Goal: Transaction & Acquisition: Purchase product/service

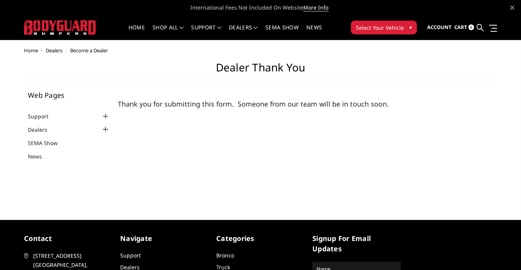
click at [181, 181] on div "Home Dealers Become a Dealer Dealer Thank You Web Pages Support FAQ Install Ins…" at bounding box center [260, 124] width 521 height 153
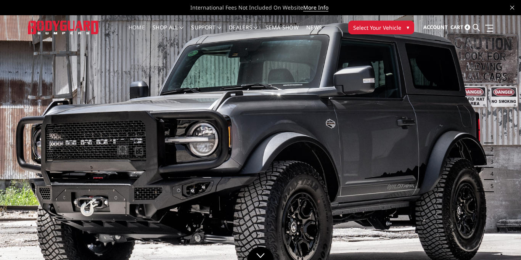
drag, startPoint x: 397, startPoint y: 29, endPoint x: 395, endPoint y: 32, distance: 4.3
click at [395, 32] on button "Select Your Vehicle ▾" at bounding box center [381, 28] width 66 height 14
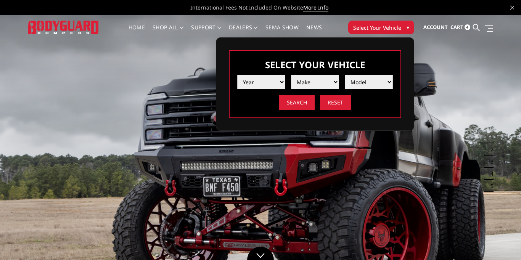
select select "yr_2022"
select select "mk_ram"
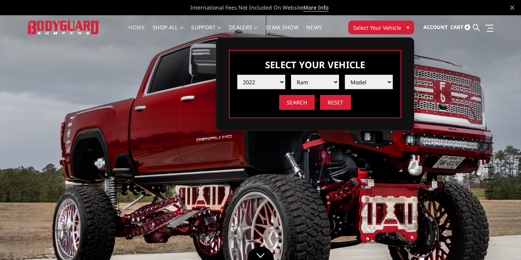
select select "md_trx"
click at [299, 103] on input "Search" at bounding box center [296, 102] width 35 height 15
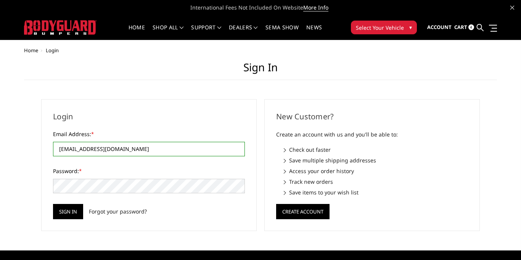
type input "profectionautobody@gmail.com"
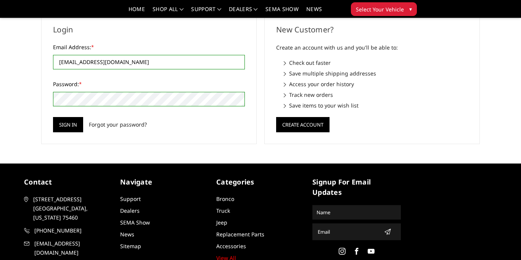
scroll to position [65, 0]
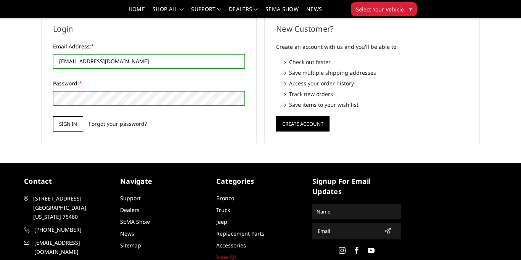
click at [72, 124] on input "Sign in" at bounding box center [68, 123] width 30 height 15
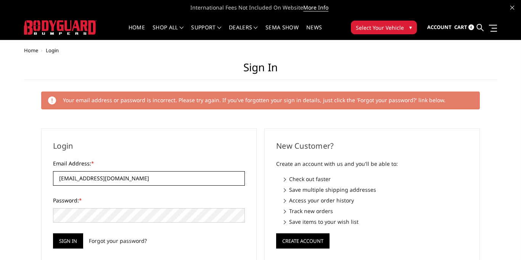
type input "profectionautobody@gmail.com"
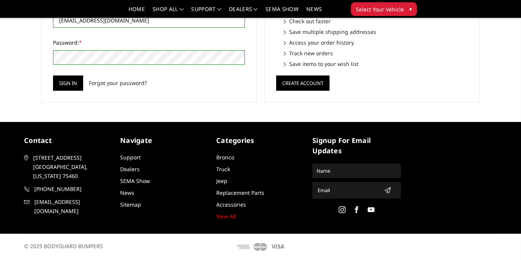
scroll to position [135, 0]
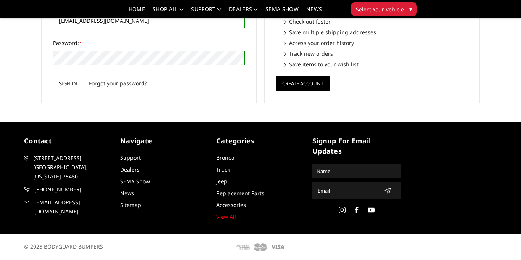
click at [75, 82] on input "Sign in" at bounding box center [68, 83] width 30 height 15
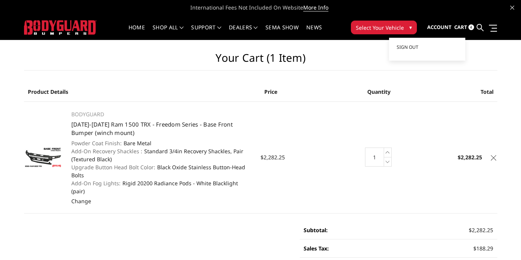
click at [450, 26] on span "Account" at bounding box center [439, 27] width 24 height 7
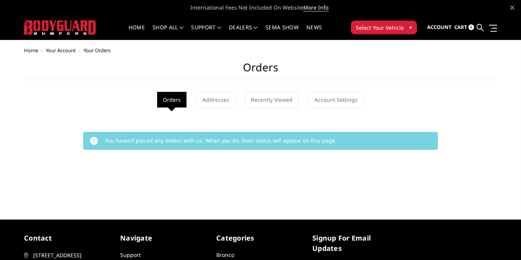
click at [175, 98] on li "Orders" at bounding box center [171, 100] width 29 height 16
click at [407, 30] on button "Select Your Vehicle ▾" at bounding box center [384, 28] width 66 height 14
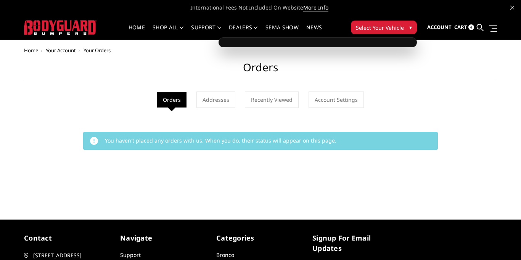
click at [403, 23] on button "Select Your Vehicle ▾" at bounding box center [384, 28] width 66 height 14
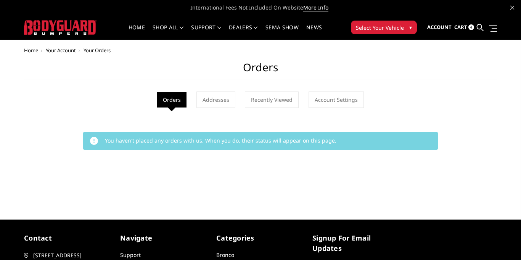
click at [462, 29] on span "Cart" at bounding box center [460, 27] width 13 height 7
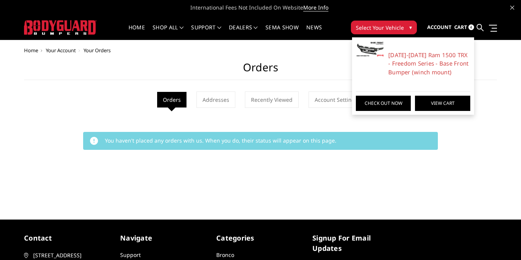
click at [437, 105] on link "View Cart" at bounding box center [442, 103] width 55 height 15
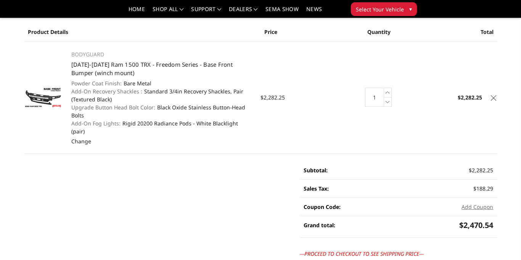
scroll to position [48, 0]
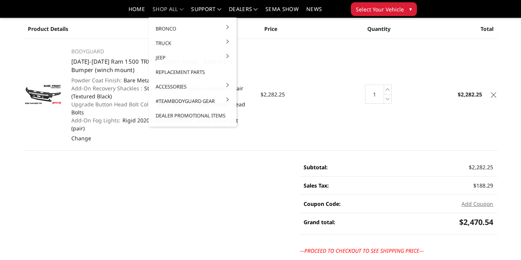
click at [162, 11] on link "shop all" at bounding box center [168, 11] width 31 height 11
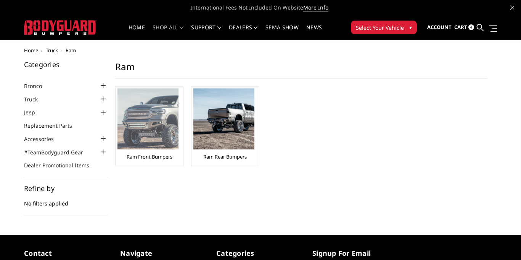
click at [151, 126] on img at bounding box center [147, 118] width 61 height 61
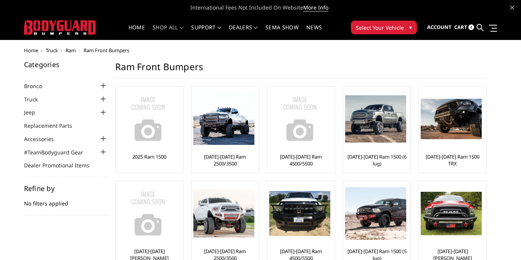
click at [455, 28] on span "Cart" at bounding box center [460, 27] width 13 height 7
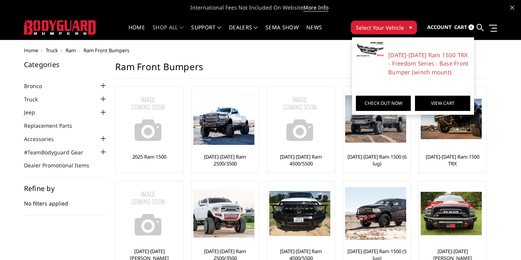
click at [435, 104] on link "View Cart" at bounding box center [442, 103] width 55 height 15
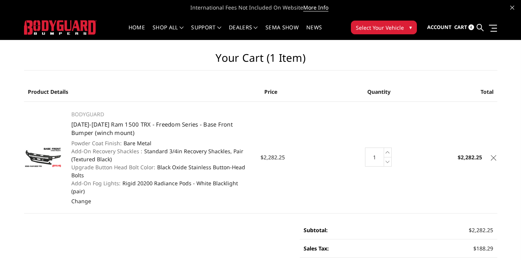
click at [492, 155] on icon at bounding box center [493, 157] width 5 height 5
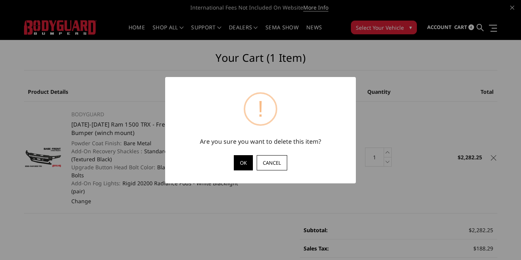
click at [244, 162] on button "OK" at bounding box center [243, 162] width 19 height 15
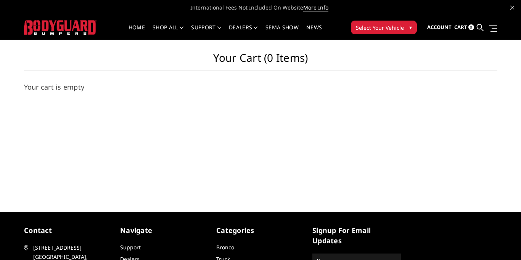
click at [395, 27] on span "Select Your Vehicle" at bounding box center [380, 28] width 48 height 8
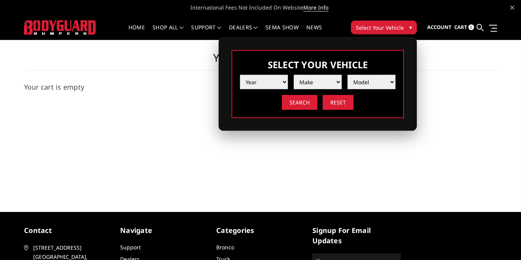
select select "yr_2019"
select select "mk_ram"
select select "yr_2022"
select select "mk_ram"
select select "md_trx"
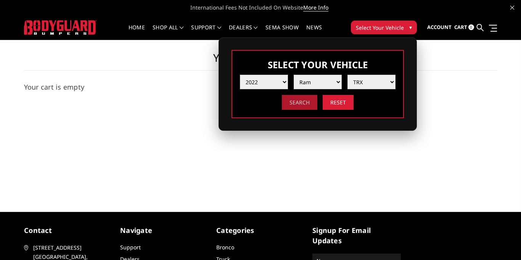
click at [293, 109] on input "Search" at bounding box center [299, 102] width 35 height 15
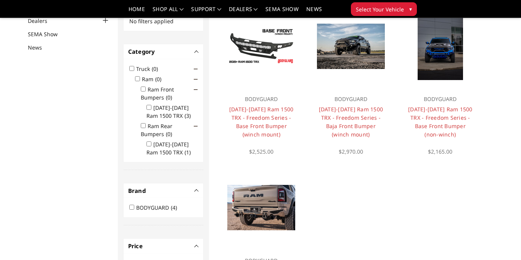
scroll to position [84, 0]
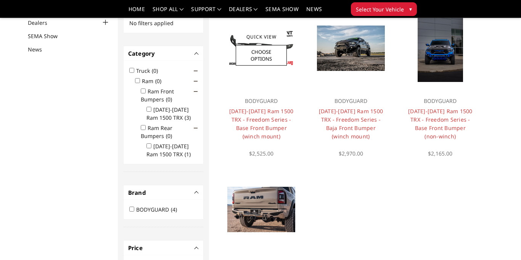
click at [301, 112] on div "BODYGUARD [DATE]-[DATE] Ram 1500 TRX - Freedom Series - Base Front Bumper (winc…" at bounding box center [261, 123] width 82 height 69
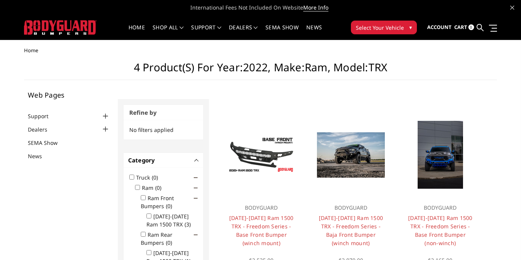
scroll to position [0, 0]
drag, startPoint x: 400, startPoint y: 8, endPoint x: 368, endPoint y: 10, distance: 32.4
click at [368, 10] on span "International Fees Not Included On Website More Info" at bounding box center [260, 7] width 473 height 15
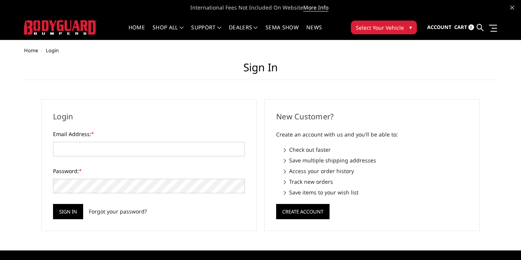
click at [172, 77] on h1 "Sign in" at bounding box center [260, 70] width 473 height 19
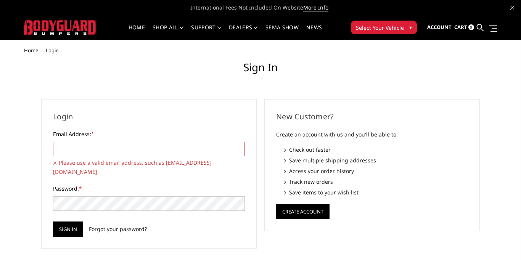
click at [106, 151] on input "Email Address: *" at bounding box center [149, 149] width 192 height 14
click at [98, 152] on input "Email Address: *" at bounding box center [149, 149] width 192 height 14
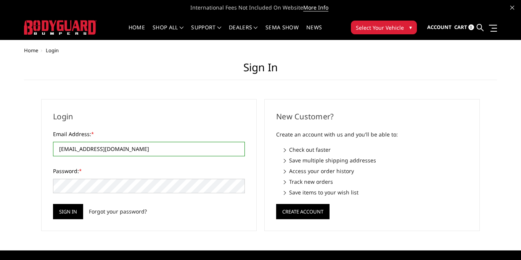
type input "[EMAIL_ADDRESS][DOMAIN_NAME]"
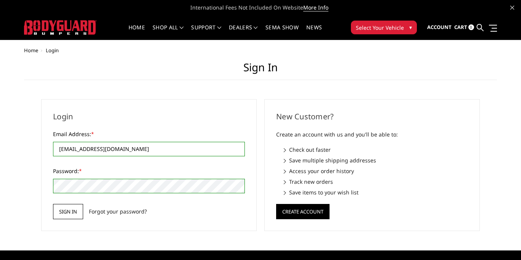
click at [73, 207] on input "Sign in" at bounding box center [68, 211] width 30 height 15
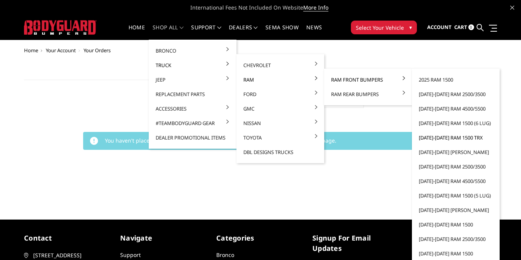
click at [451, 138] on link "[DATE]-[DATE] Ram 1500 TRX" at bounding box center [456, 137] width 82 height 14
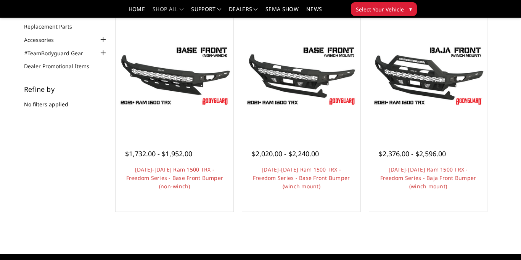
click at [79, 163] on div "Categories Bronco [DATE]-[DATE] Bronco Front [DATE]-[DATE] Bronco Rear [DATE]-[…" at bounding box center [260, 98] width 481 height 273
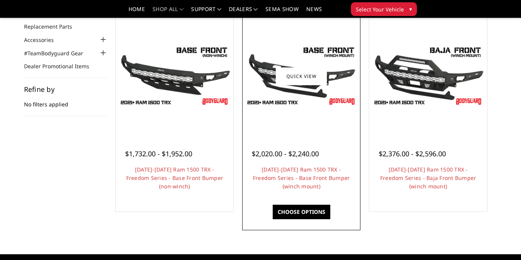
click at [299, 213] on link "Choose Options" at bounding box center [302, 212] width 58 height 14
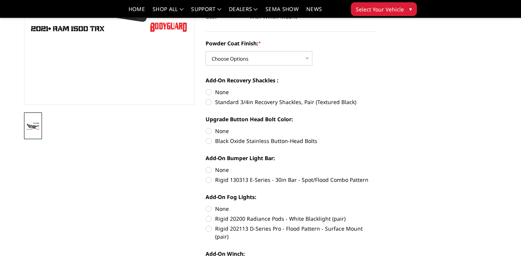
scroll to position [159, 0]
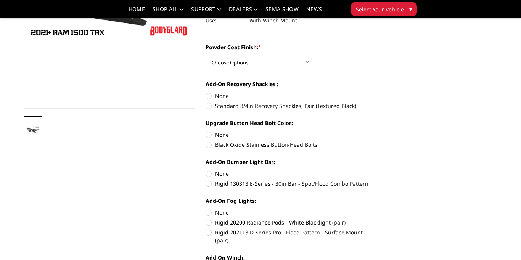
select select "3136"
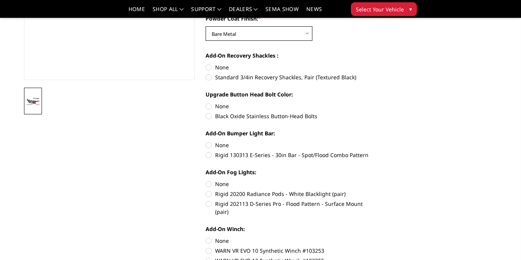
scroll to position [189, 0]
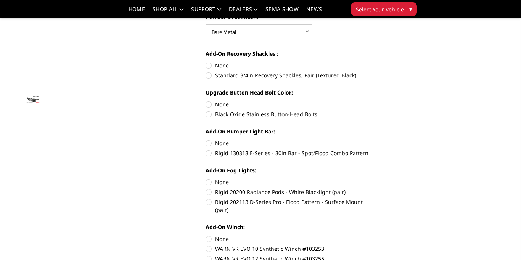
click at [210, 75] on label "Standard 3/4in Recovery Shackles, Pair (Textured Black)" at bounding box center [291, 75] width 171 height 8
click at [376, 62] on input "Standard 3/4in Recovery Shackles, Pair (Textured Black)" at bounding box center [376, 61] width 0 height 0
radio input "true"
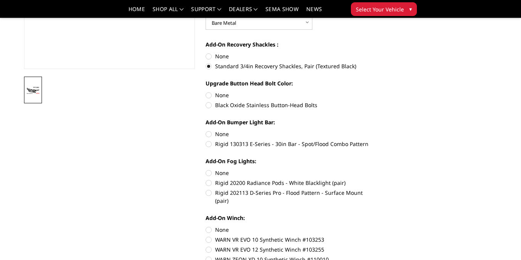
click at [209, 91] on label "None" at bounding box center [291, 95] width 171 height 8
click at [206, 91] on input "None" at bounding box center [206, 91] width 0 height 0
radio input "true"
click at [210, 136] on label "None" at bounding box center [291, 134] width 171 height 8
click at [206, 130] on input "None" at bounding box center [206, 130] width 0 height 0
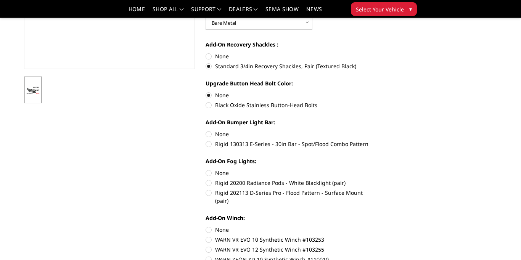
radio input "true"
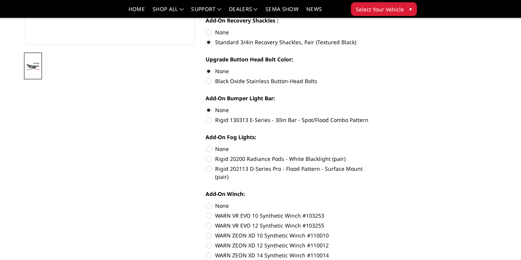
scroll to position [221, 0]
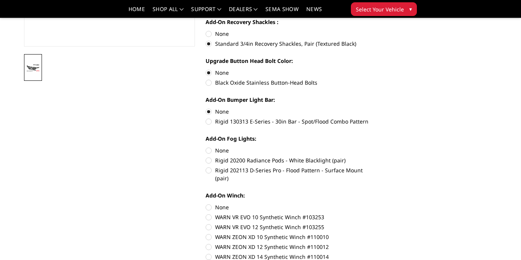
click at [210, 171] on label "Rigid 202113 D-Series Pro - Flood Pattern - Surface Mount (pair)" at bounding box center [291, 174] width 171 height 16
click at [376, 157] on input "Rigid 202113 D-Series Pro - Flood Pattern - Surface Mount (pair)" at bounding box center [376, 156] width 0 height 0
radio input "true"
click at [209, 203] on label "None" at bounding box center [291, 207] width 171 height 8
click at [206, 203] on input "None" at bounding box center [206, 203] width 0 height 0
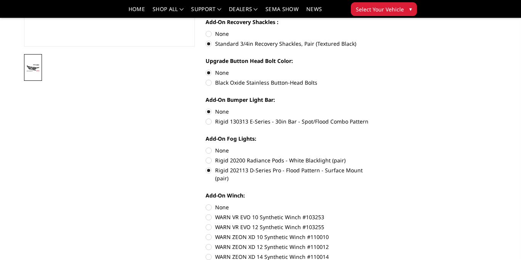
radio input "true"
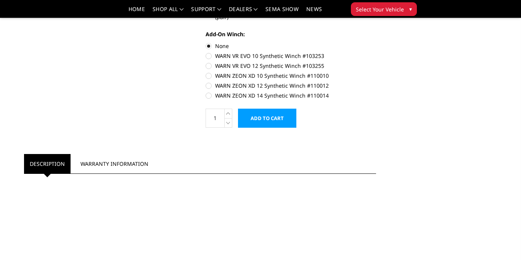
scroll to position [383, 0]
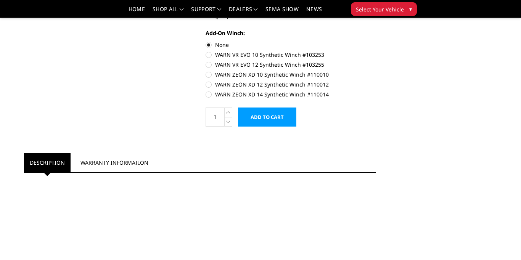
click at [274, 113] on input "Add to Cart" at bounding box center [267, 117] width 58 height 19
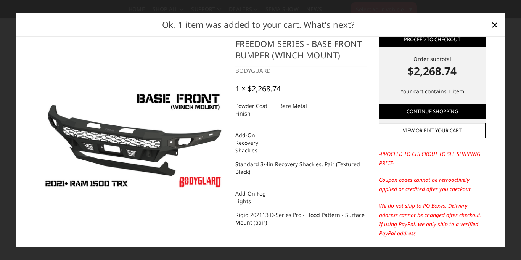
scroll to position [24, 0]
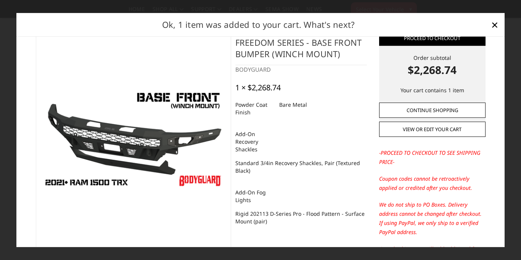
click at [453, 110] on link "Continue Shopping" at bounding box center [432, 110] width 106 height 15
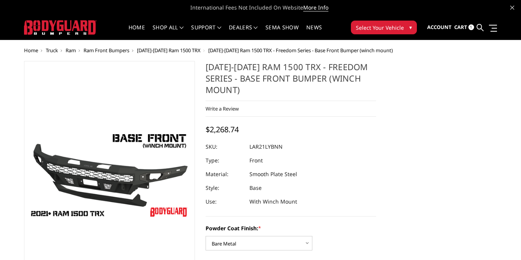
scroll to position [0, 0]
click at [178, 50] on span "[DATE]-[DATE] Ram 1500 TRX" at bounding box center [169, 50] width 64 height 7
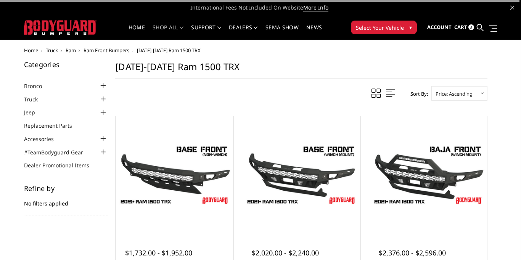
click at [103, 98] on div at bounding box center [102, 99] width 9 height 9
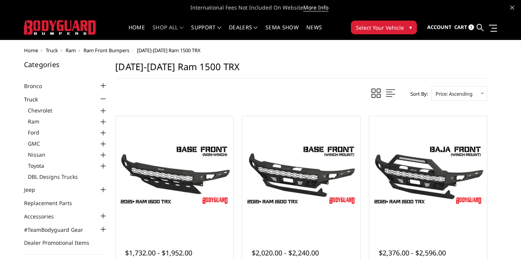
click at [104, 119] on div at bounding box center [102, 121] width 9 height 9
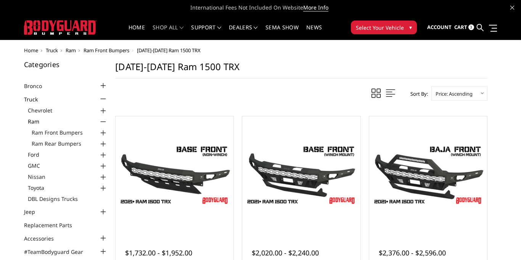
click at [99, 142] on div at bounding box center [102, 144] width 9 height 9
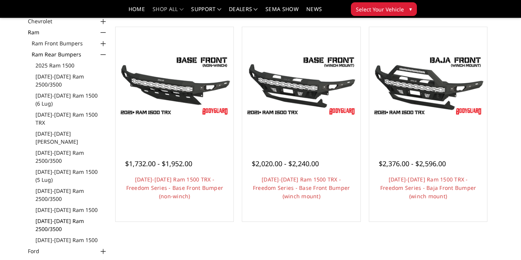
scroll to position [68, 0]
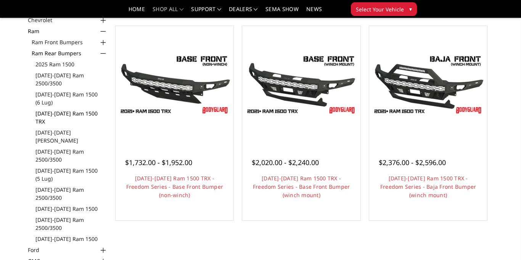
click at [71, 112] on link "[DATE]-[DATE] Ram 1500 TRX" at bounding box center [71, 117] width 72 height 16
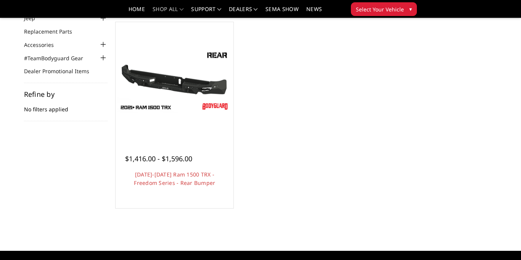
scroll to position [73, 0]
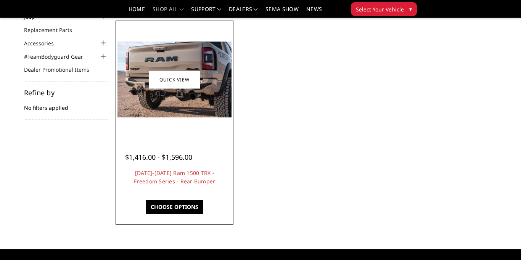
click at [178, 205] on link "Choose Options" at bounding box center [175, 207] width 58 height 14
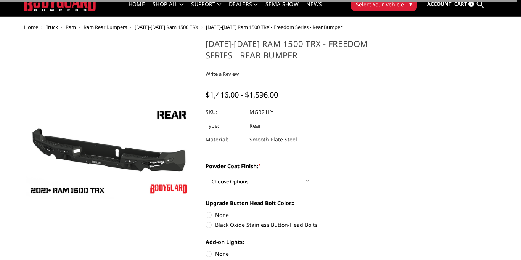
scroll to position [29, 0]
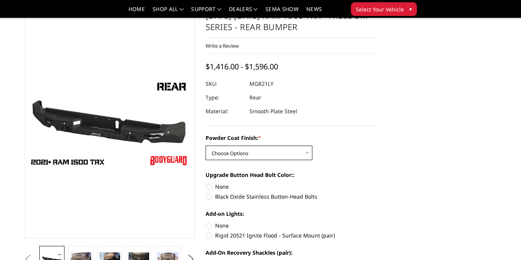
select select "3142"
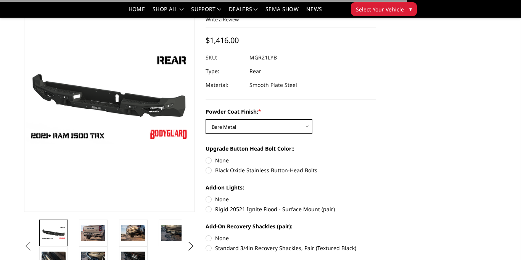
scroll to position [56, 0]
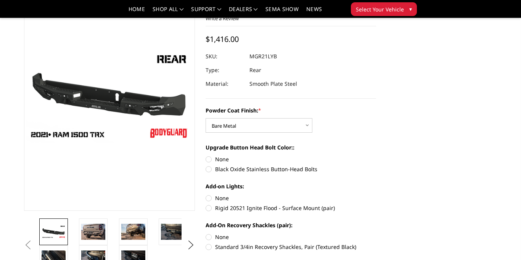
click at [209, 157] on label "None" at bounding box center [291, 159] width 171 height 8
click at [206, 156] on input "None" at bounding box center [206, 155] width 0 height 0
radio input "true"
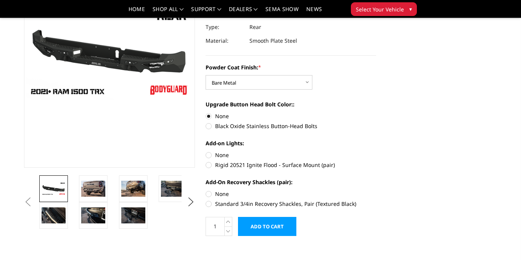
scroll to position [101, 0]
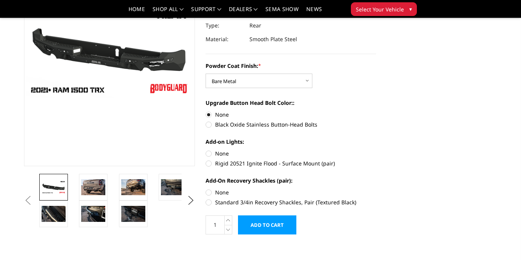
click at [209, 164] on label "Rigid 20521 Ignite Flood - Surface Mount (pair)" at bounding box center [291, 163] width 171 height 8
click at [376, 150] on input "Rigid 20521 Ignite Flood - Surface Mount (pair)" at bounding box center [376, 149] width 0 height 0
radio input "true"
click at [209, 201] on label "Standard 3/4in Recovery Shackles, Pair (Textured Black)" at bounding box center [291, 202] width 171 height 8
click at [376, 189] on input "Standard 3/4in Recovery Shackles, Pair (Textured Black)" at bounding box center [376, 188] width 0 height 0
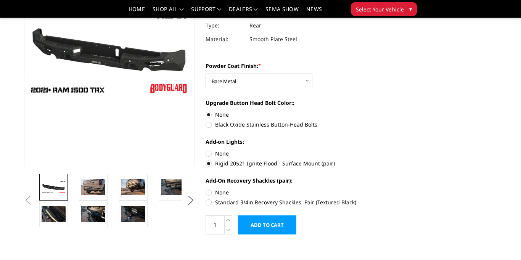
radio input "true"
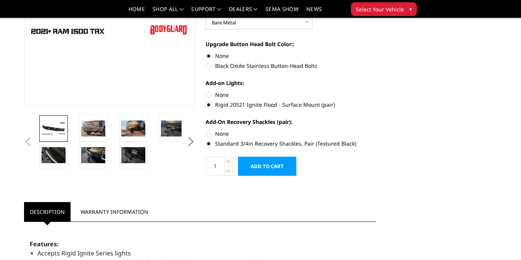
scroll to position [159, 0]
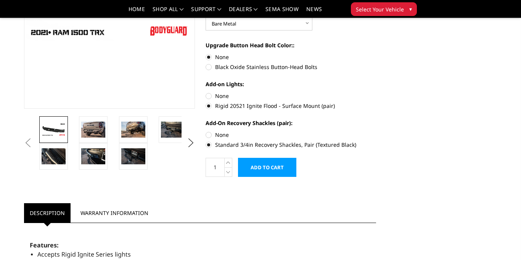
click at [264, 169] on input "Add to Cart" at bounding box center [267, 167] width 58 height 19
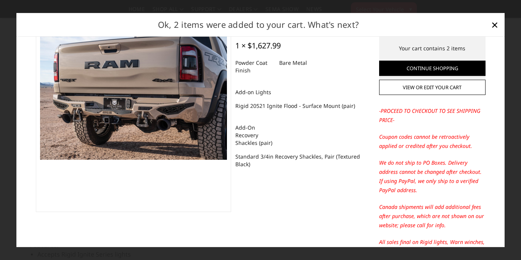
scroll to position [65, 0]
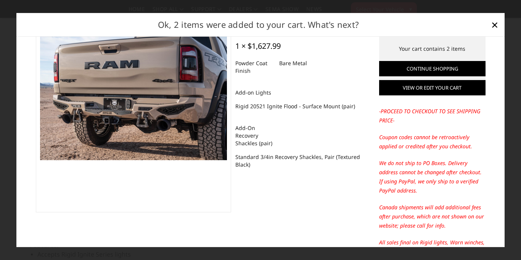
click at [464, 88] on link "View or edit your cart" at bounding box center [432, 87] width 106 height 15
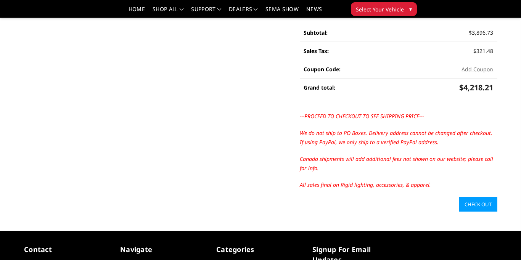
scroll to position [250, 0]
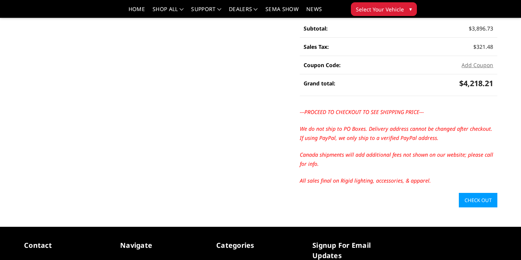
click at [482, 203] on link "Check out" at bounding box center [478, 200] width 39 height 14
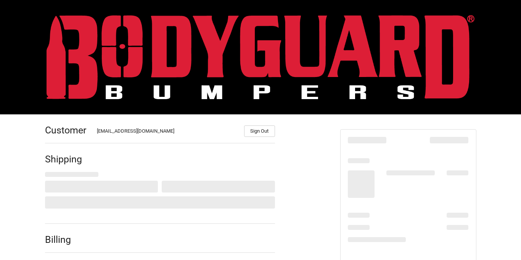
select select "US"
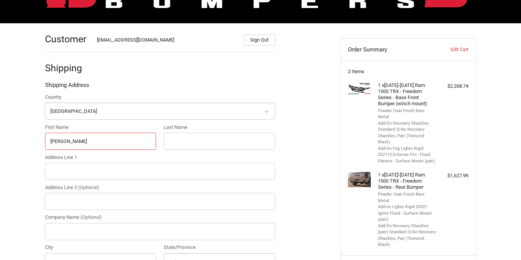
type input "[PERSON_NAME]"
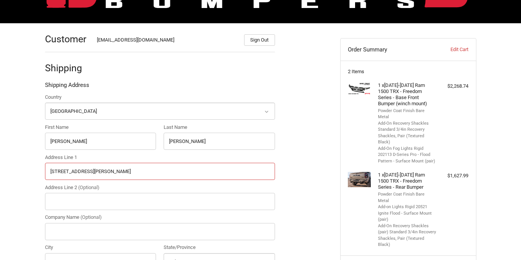
type input "[STREET_ADDRESS][PERSON_NAME]"
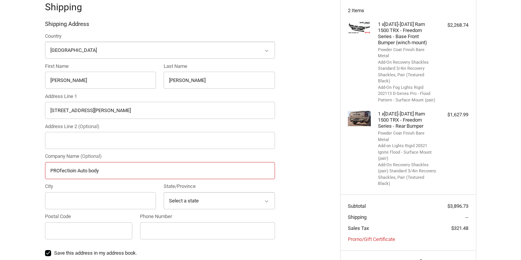
scroll to position [157, 0]
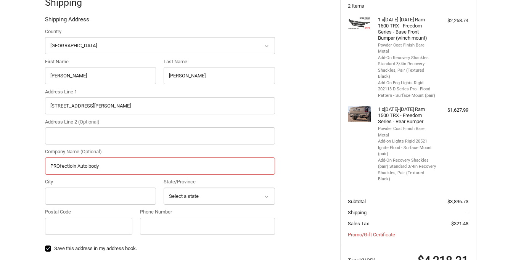
type input "PROfectioin Auto body"
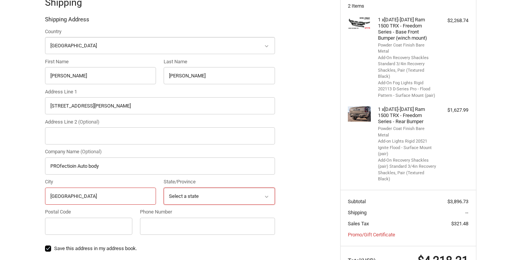
type input "[GEOGRAPHIC_DATA]"
select select "NY"
type input "14616"
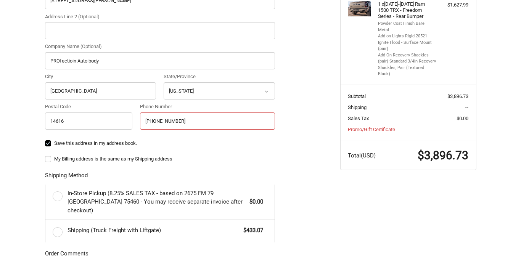
scroll to position [262, 0]
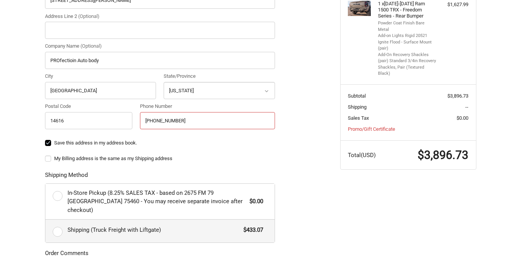
type input "[PHONE_NUMBER]"
click at [55, 225] on label "Shipping (Truck Freight with Liftgate) $433.07" at bounding box center [159, 231] width 229 height 23
click at [46, 220] on input "Shipping (Truck Freight with Liftgate) $433.07" at bounding box center [45, 220] width 0 height 0
radio input "true"
